Goal: Complete application form

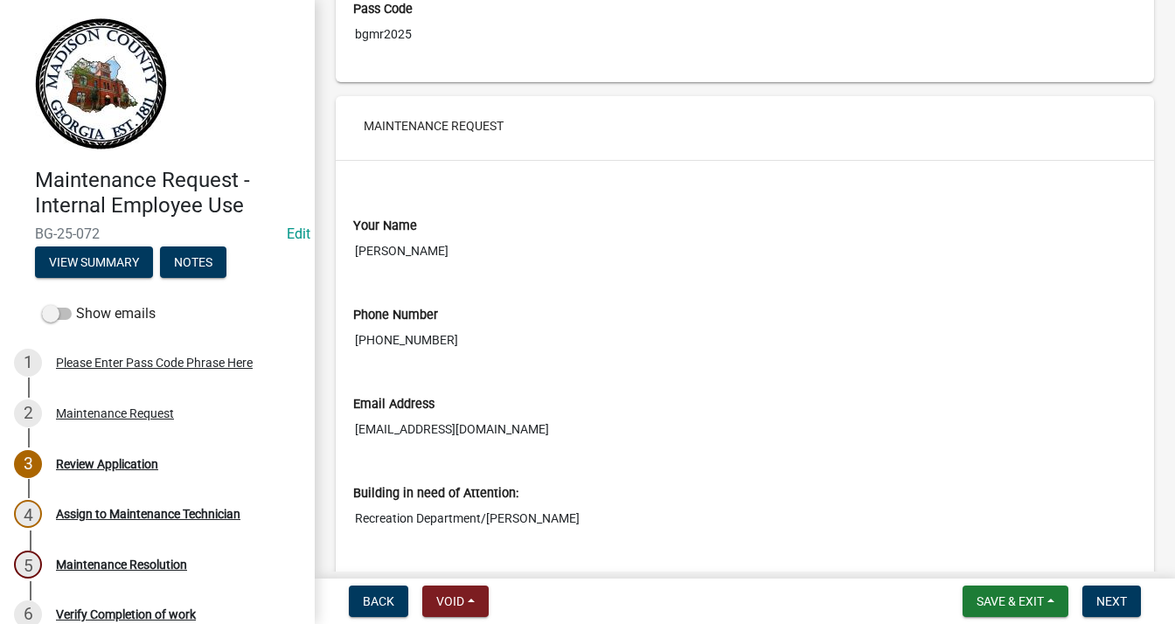
scroll to position [262, 0]
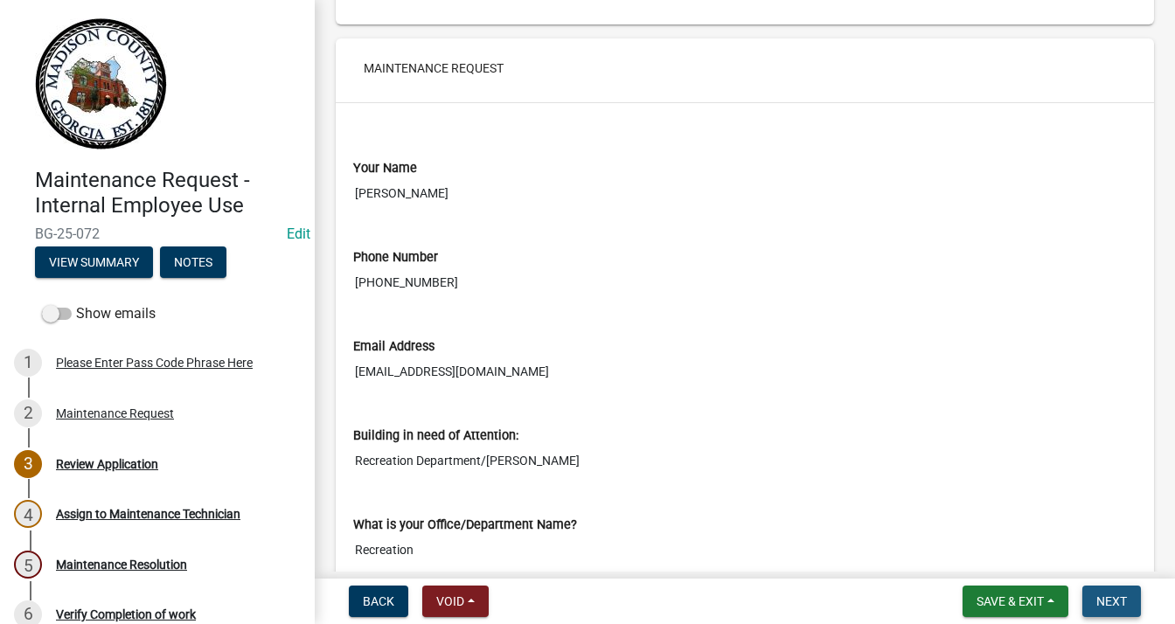
click at [1119, 599] on span "Next" at bounding box center [1112, 602] width 31 height 14
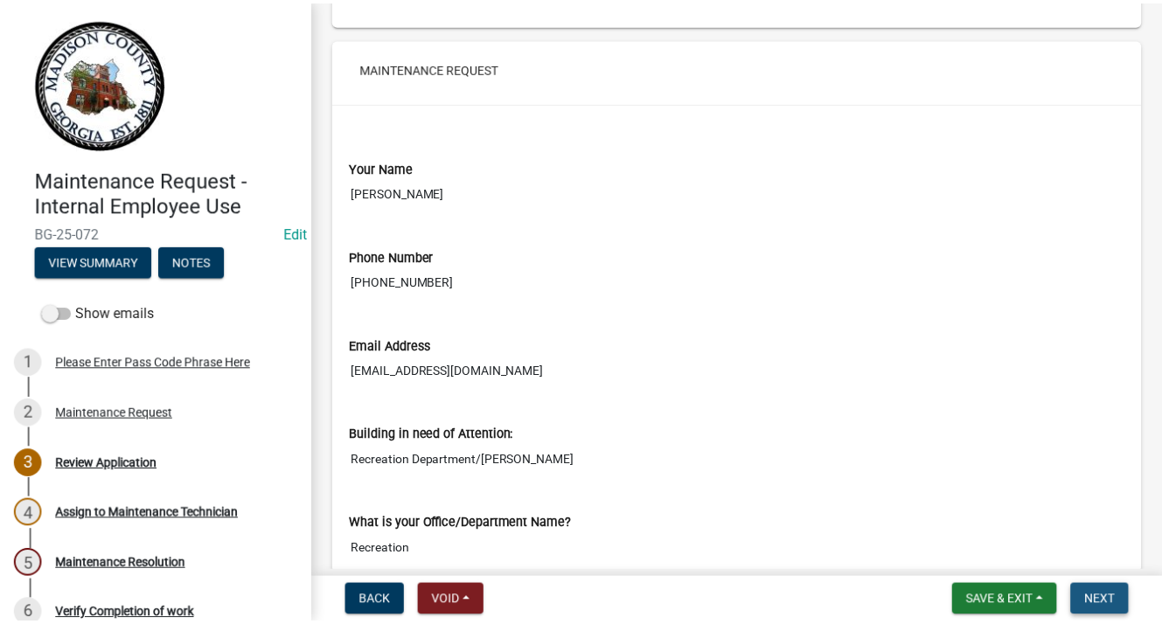
scroll to position [0, 0]
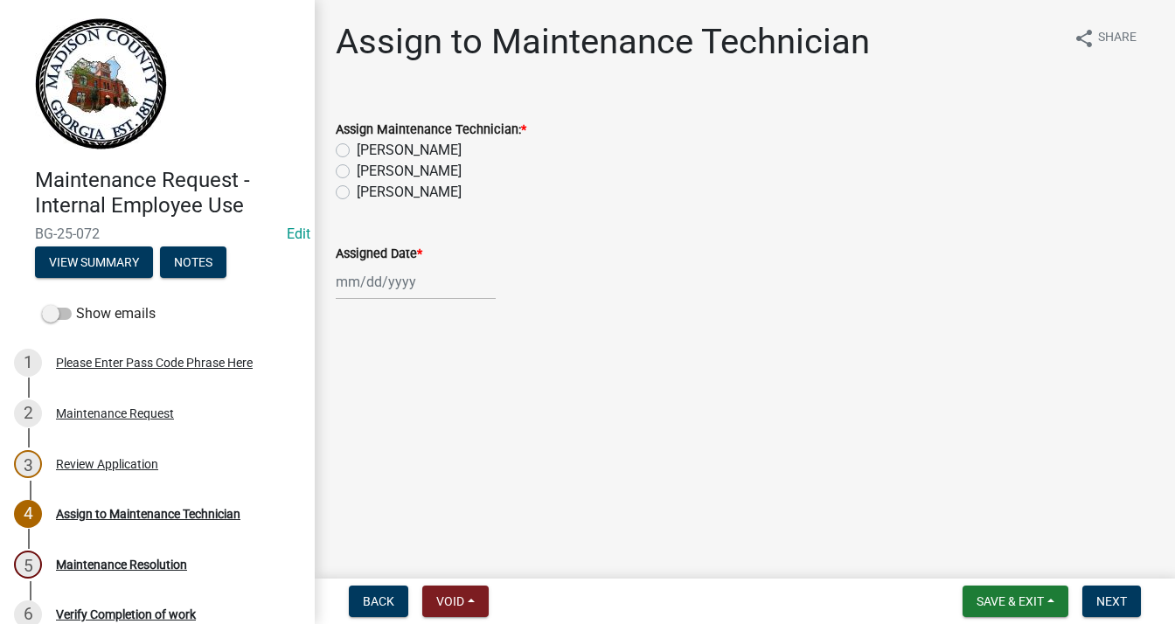
click at [357, 187] on label "[PERSON_NAME]" at bounding box center [409, 192] width 105 height 21
click at [357, 187] on input "[PERSON_NAME]" at bounding box center [362, 187] width 11 height 11
radio input "true"
click at [381, 288] on div at bounding box center [416, 282] width 160 height 36
select select "8"
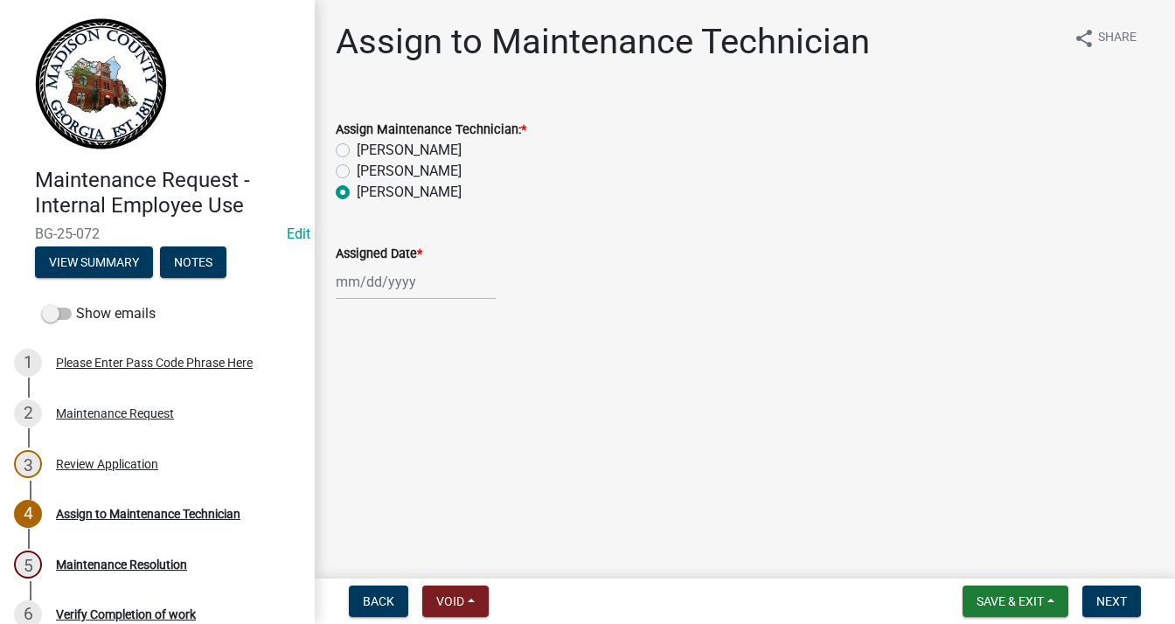
select select "2025"
drag, startPoint x: 413, startPoint y: 455, endPoint x: 507, endPoint y: 471, distance: 95.8
click at [413, 456] on div "20" at bounding box center [409, 459] width 28 height 28
type input "[DATE]"
click at [1102, 590] on button "Next" at bounding box center [1112, 601] width 59 height 31
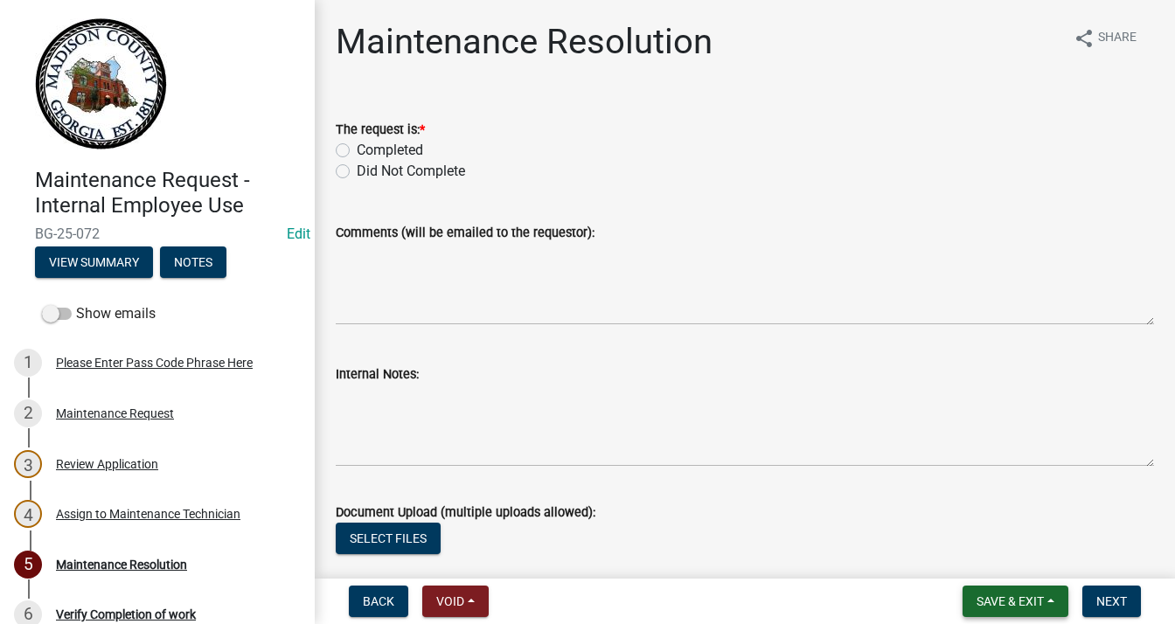
click at [1036, 596] on span "Save & Exit" at bounding box center [1010, 602] width 67 height 14
click at [983, 559] on button "Save & Exit" at bounding box center [999, 556] width 140 height 42
